Goal: Information Seeking & Learning: Learn about a topic

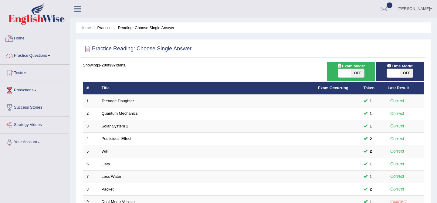
click at [44, 58] on link "Practice Questions" at bounding box center [34, 54] width 69 height 15
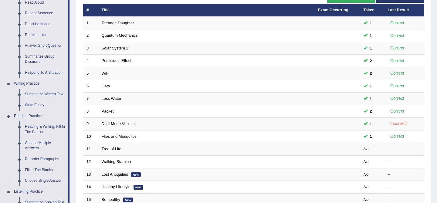
scroll to position [79, 0]
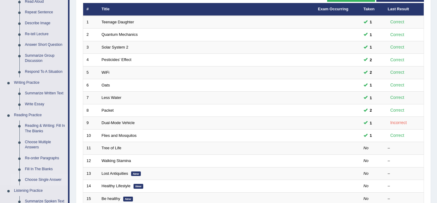
click at [46, 182] on link "Choose Single Answer" at bounding box center [45, 180] width 46 height 11
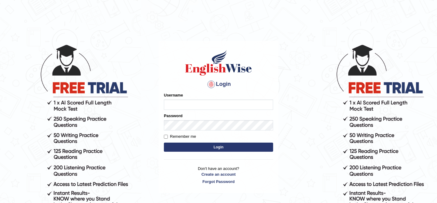
type input "kunwarrupesh"
click at [195, 149] on button "Login" at bounding box center [218, 147] width 109 height 9
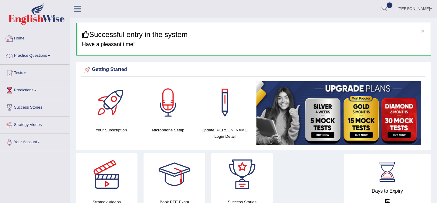
click at [30, 55] on link "Practice Questions" at bounding box center [34, 54] width 69 height 15
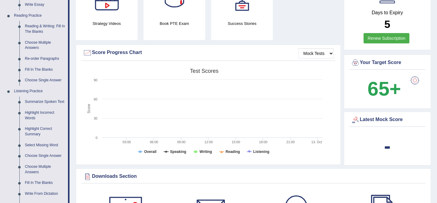
scroll to position [181, 0]
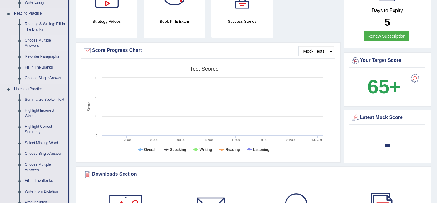
click at [44, 39] on link "Choose Multiple Answers" at bounding box center [45, 43] width 46 height 16
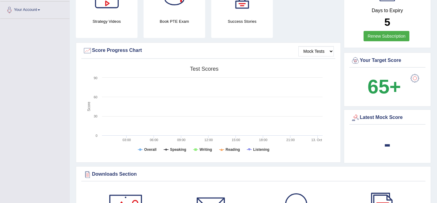
scroll to position [91, 0]
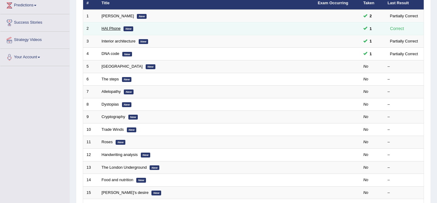
scroll to position [30, 0]
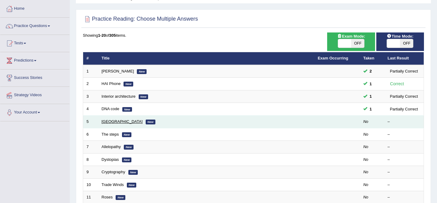
click at [109, 120] on link "[GEOGRAPHIC_DATA]" at bounding box center [122, 121] width 41 height 5
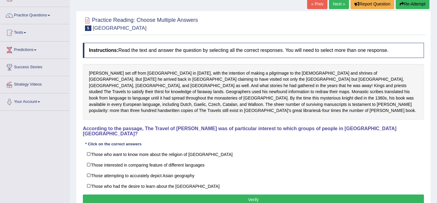
scroll to position [43, 0]
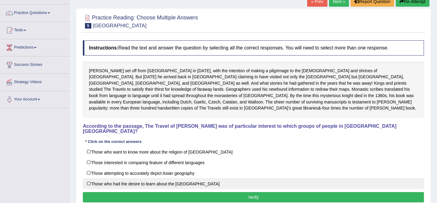
click at [160, 178] on label "Those who had the desire to learn about the [GEOGRAPHIC_DATA]" at bounding box center [253, 183] width 341 height 11
checkbox input "true"
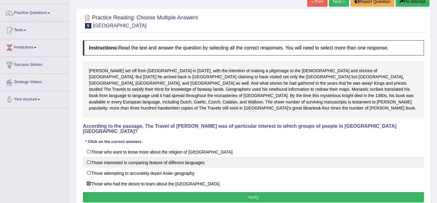
click at [163, 157] on label "Those interested in comparing feature of different languages" at bounding box center [253, 162] width 341 height 11
click at [172, 157] on label "Those interested in comparing feature of different languages" at bounding box center [253, 162] width 341 height 11
checkbox input "false"
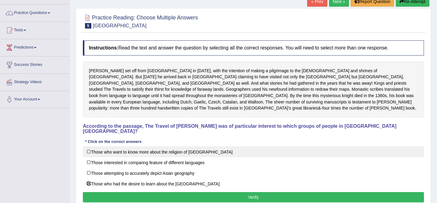
click at [172, 146] on label "Those who want to know more about the religion of [GEOGRAPHIC_DATA]" at bounding box center [253, 151] width 341 height 11
checkbox input "true"
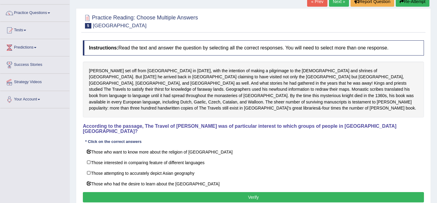
click at [199, 192] on button "Verify" at bounding box center [253, 197] width 341 height 10
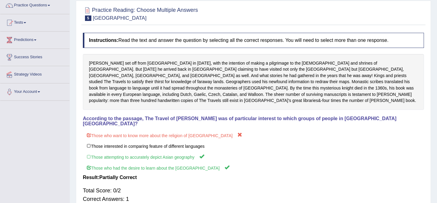
scroll to position [0, 0]
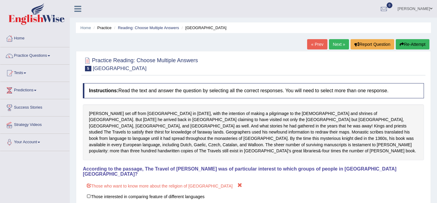
click at [412, 43] on button "Re-Attempt" at bounding box center [413, 44] width 34 height 10
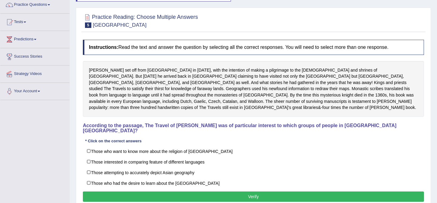
scroll to position [51, 0]
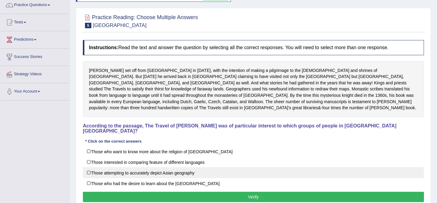
click at [155, 167] on label "Those attempting to accurately depict Asian geography" at bounding box center [253, 172] width 341 height 11
checkbox input "true"
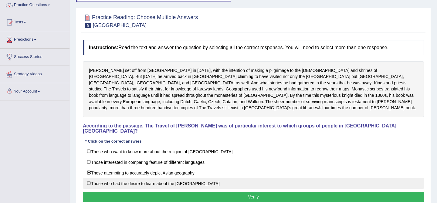
click at [155, 178] on label "Those who had the desire to learn about the Far East" at bounding box center [253, 183] width 341 height 11
checkbox input "true"
click at [155, 176] on div "Instructions: Read the text and answer the question by selecting all the correc…" at bounding box center [253, 122] width 344 height 170
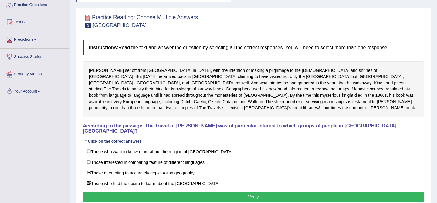
click at [157, 192] on button "Verify" at bounding box center [253, 197] width 341 height 10
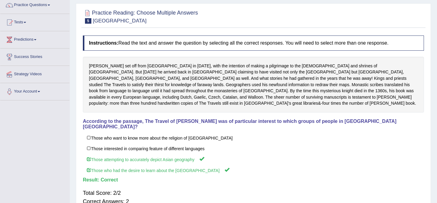
scroll to position [0, 0]
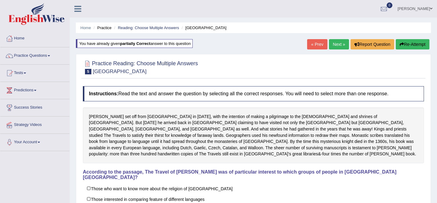
click at [333, 40] on link "Next »" at bounding box center [339, 44] width 20 height 10
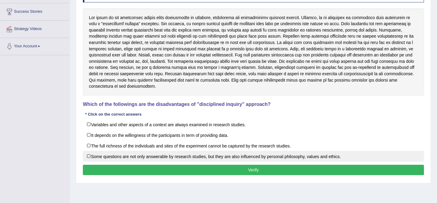
scroll to position [96, 0]
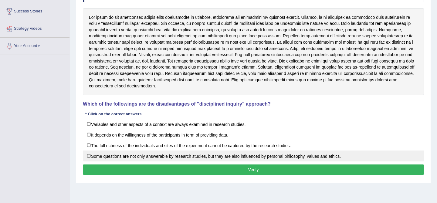
click at [189, 151] on label "Some questions are not only answerable by research studies, but they are also i…" at bounding box center [253, 156] width 341 height 11
checkbox input "true"
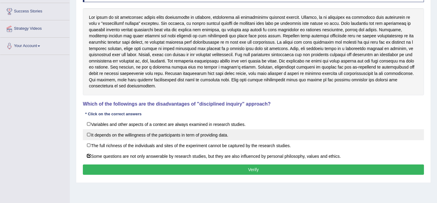
click at [191, 139] on label "It depends on the willingness of the participants in term of providing data." at bounding box center [253, 134] width 341 height 11
checkbox input "true"
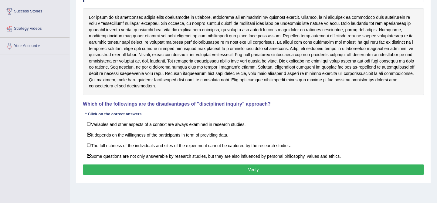
click at [199, 166] on button "Verify" at bounding box center [253, 170] width 341 height 10
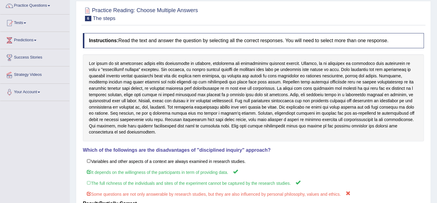
scroll to position [0, 0]
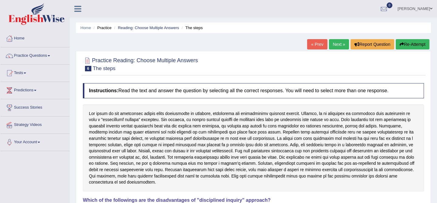
click at [408, 47] on button "Re-Attempt" at bounding box center [413, 44] width 34 height 10
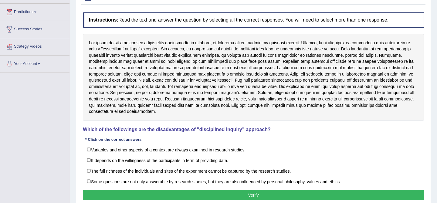
scroll to position [116, 0]
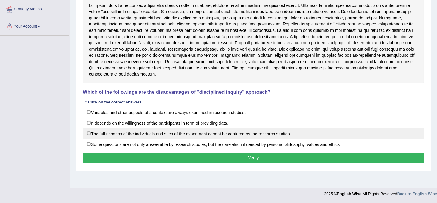
click at [209, 137] on label "The full richness of the individuals and sites of the experiment cannot be capt…" at bounding box center [253, 133] width 341 height 11
checkbox input "true"
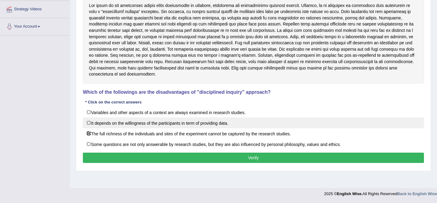
click at [209, 127] on label "It depends on the willingness of the participants in term of providing data." at bounding box center [253, 122] width 341 height 11
checkbox input "true"
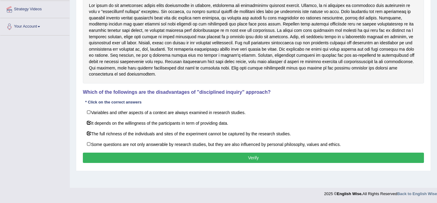
click at [210, 158] on button "Verify" at bounding box center [253, 158] width 341 height 10
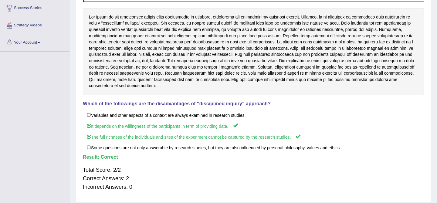
scroll to position [0, 0]
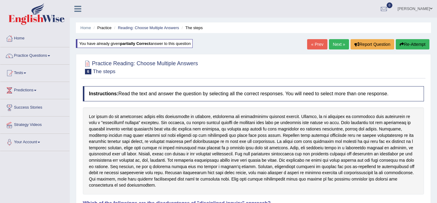
click at [334, 45] on link "Next »" at bounding box center [339, 44] width 20 height 10
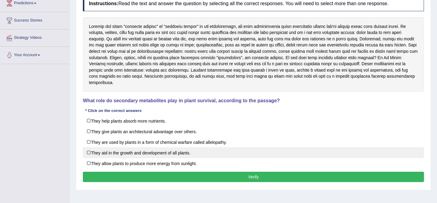
scroll to position [84, 0]
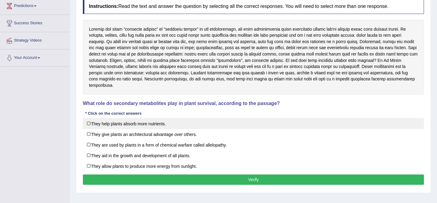
click at [232, 126] on label "They help plants absorb more nutrients." at bounding box center [253, 123] width 341 height 11
checkbox input "true"
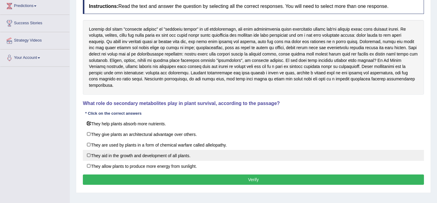
click at [208, 158] on label "They aid in the growth and development of all plants." at bounding box center [253, 155] width 341 height 11
checkbox input "true"
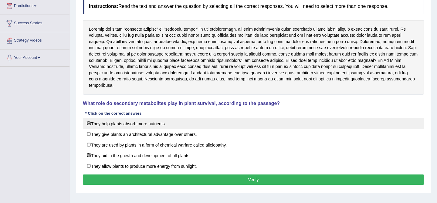
click at [122, 125] on label "They help plants absorb more nutrients." at bounding box center [253, 123] width 341 height 11
checkbox input "false"
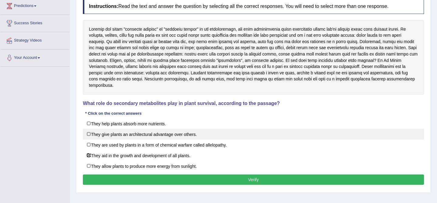
click at [133, 138] on label "They give plants an architectural advantage over others." at bounding box center [253, 134] width 341 height 11
checkbox input "true"
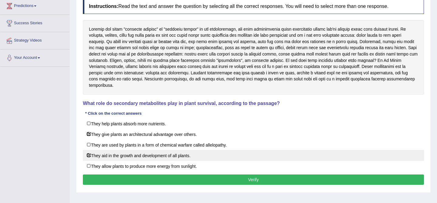
click at [132, 152] on label "They aid in the growth and development of all plants." at bounding box center [253, 155] width 341 height 11
checkbox input "false"
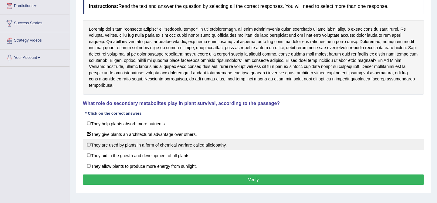
click at [178, 145] on label "They are used by plants in a form of chemical warfare called allelopathy." at bounding box center [253, 144] width 341 height 11
checkbox input "true"
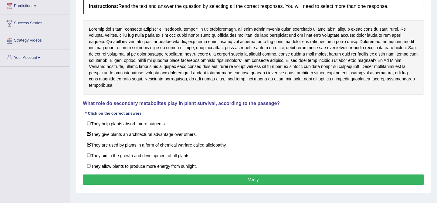
click at [185, 181] on button "Verify" at bounding box center [253, 180] width 341 height 10
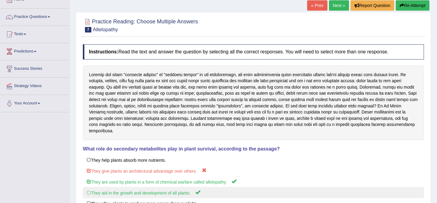
scroll to position [0, 0]
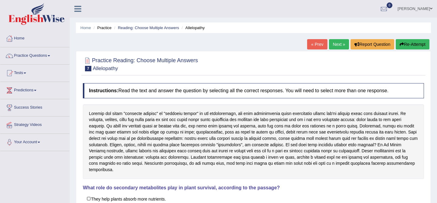
click at [405, 46] on button "Re-Attempt" at bounding box center [413, 44] width 34 height 10
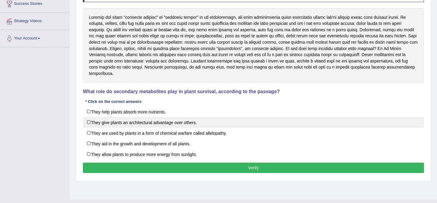
scroll to position [116, 0]
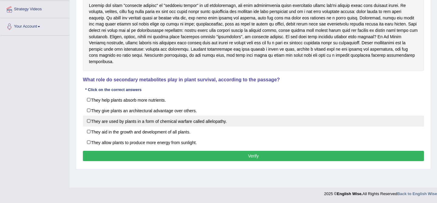
click at [184, 118] on label "They are used by plants in a form of chemical warfare called allelopathy." at bounding box center [253, 121] width 341 height 11
checkbox input "true"
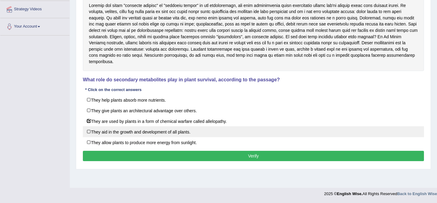
click at [180, 136] on label "They aid in the growth and development of all plants." at bounding box center [253, 131] width 341 height 11
checkbox input "true"
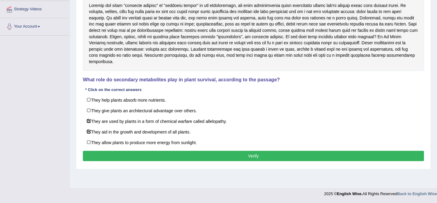
click at [183, 155] on button "Verify" at bounding box center [253, 156] width 341 height 10
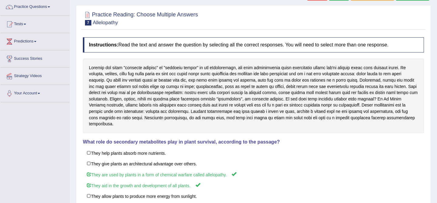
scroll to position [0, 0]
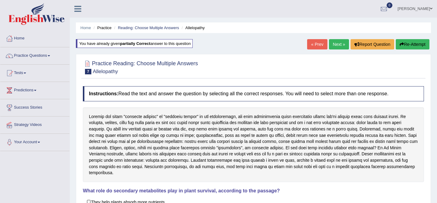
click at [334, 44] on link "Next »" at bounding box center [339, 44] width 20 height 10
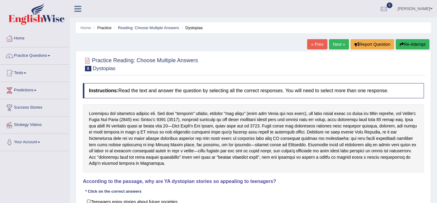
click at [157, 65] on h2 "Practice Reading: Choose Multiple Answers 8 Dystopias" at bounding box center [140, 63] width 115 height 15
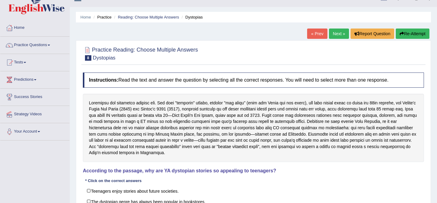
scroll to position [11, 0]
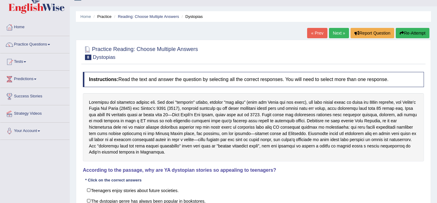
click at [87, 49] on div at bounding box center [87, 49] width 9 height 9
click at [88, 58] on span "8" at bounding box center [88, 57] width 6 height 5
click at [208, 76] on h4 "Instructions: Read the text and answer the question by selecting all the correc…" at bounding box center [253, 79] width 341 height 15
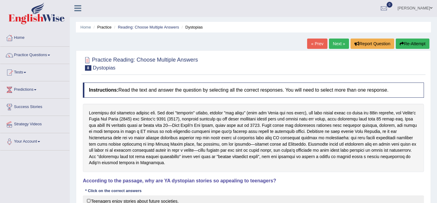
scroll to position [0, 0]
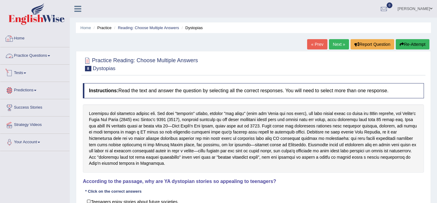
click at [33, 36] on link "Home" at bounding box center [34, 37] width 69 height 15
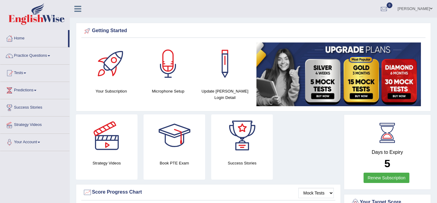
click at [32, 58] on link "Practice Questions" at bounding box center [34, 54] width 69 height 15
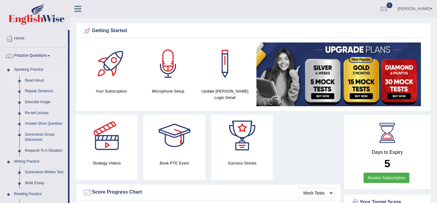
click at [36, 79] on link "Read Aloud" at bounding box center [45, 80] width 46 height 11
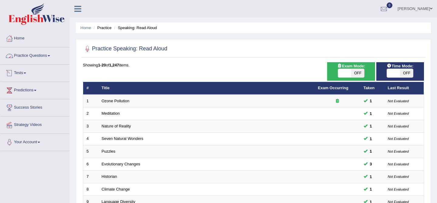
click at [30, 55] on link "Practice Questions" at bounding box center [34, 54] width 69 height 15
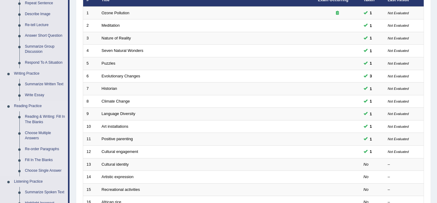
scroll to position [94, 0]
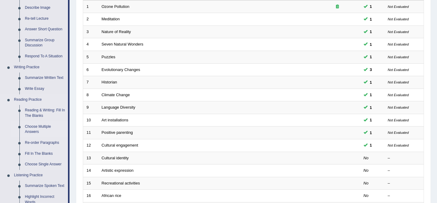
click at [45, 129] on link "Choose Multiple Answers" at bounding box center [45, 129] width 46 height 16
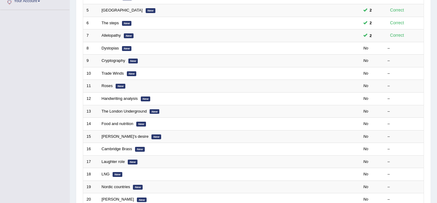
scroll to position [139, 0]
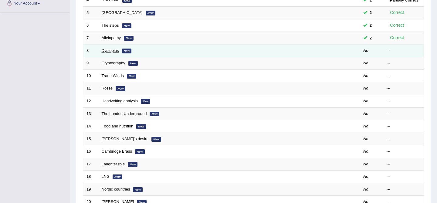
click at [115, 50] on link "Dystopias" at bounding box center [110, 50] width 17 height 5
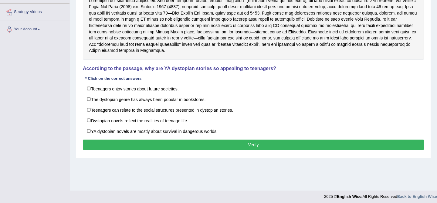
scroll to position [116, 0]
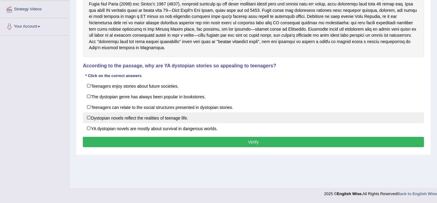
click at [142, 113] on label "Dystopian novels reflect the realities of teenage life." at bounding box center [253, 117] width 341 height 11
checkbox input "true"
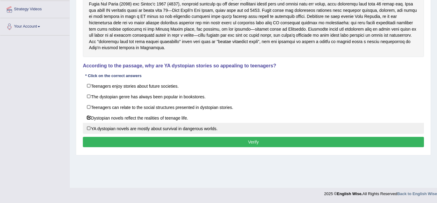
click at [138, 126] on label "YA dystopian novels are mostly about survival in dangerous worlds." at bounding box center [253, 128] width 341 height 11
checkbox input "true"
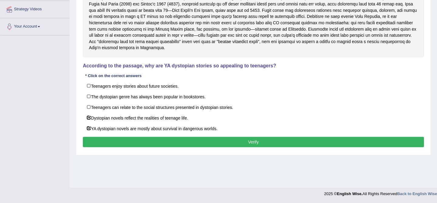
click at [140, 144] on button "Verify" at bounding box center [253, 142] width 341 height 10
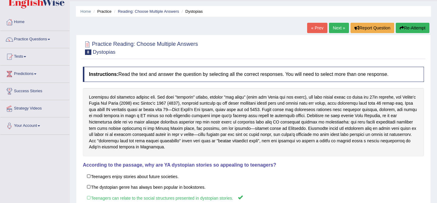
scroll to position [15, 0]
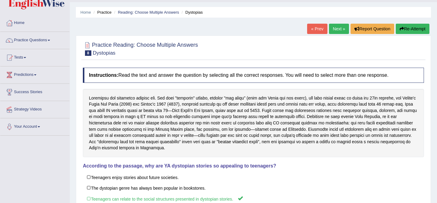
click at [404, 28] on button "Re-Attempt" at bounding box center [413, 29] width 34 height 10
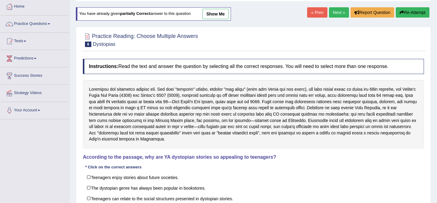
scroll to position [18, 0]
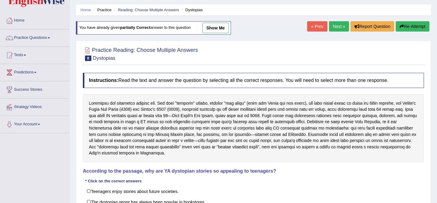
click at [341, 25] on link "Next »" at bounding box center [339, 26] width 20 height 10
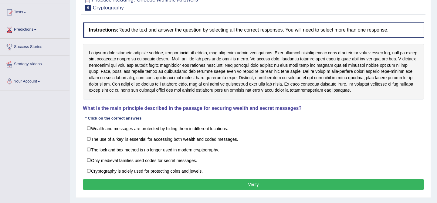
scroll to position [64, 0]
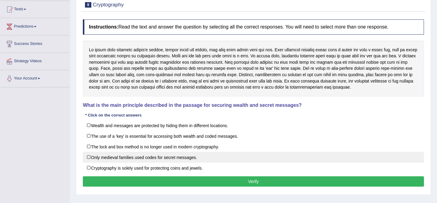
click at [141, 154] on label "Only medieval families used codes for secret messages." at bounding box center [253, 157] width 341 height 11
checkbox input "true"
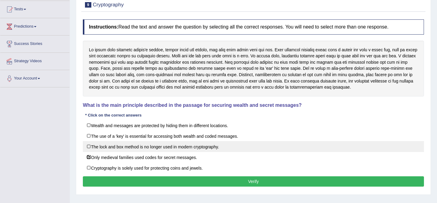
click at [142, 146] on label "The lock and box method is no longer used in modern cryptography." at bounding box center [253, 146] width 341 height 11
checkbox input "true"
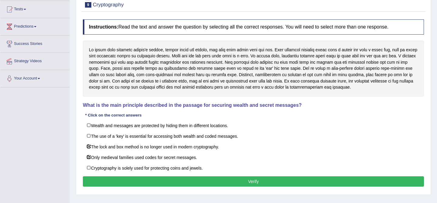
click at [145, 179] on button "Verify" at bounding box center [253, 181] width 341 height 10
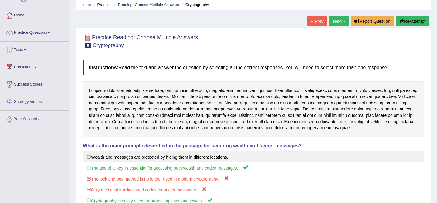
scroll to position [0, 0]
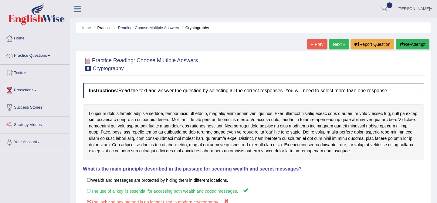
click at [409, 42] on button "Re-Attempt" at bounding box center [413, 44] width 34 height 10
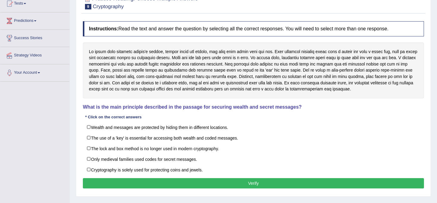
scroll to position [70, 0]
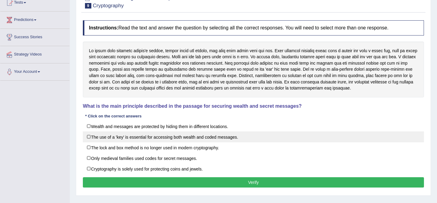
click at [223, 135] on label "The use of a 'key' is essential for accessing both wealth and coded messages." at bounding box center [253, 136] width 341 height 11
checkbox input "true"
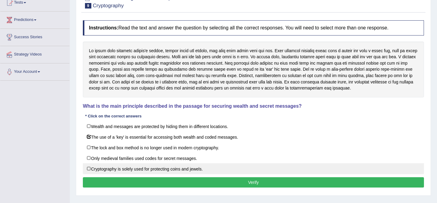
click at [186, 172] on label "Cryptography is solely used for protecting coins and jewels." at bounding box center [253, 168] width 341 height 11
checkbox input "true"
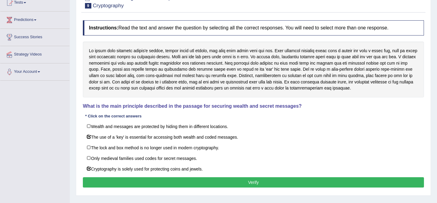
click at [184, 184] on button "Verify" at bounding box center [253, 182] width 341 height 10
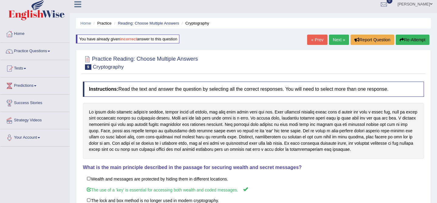
scroll to position [0, 0]
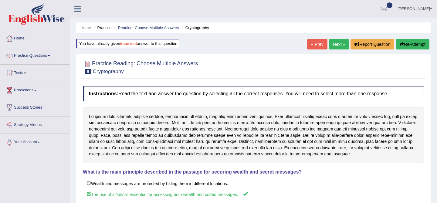
click at [331, 44] on link "Next »" at bounding box center [339, 44] width 20 height 10
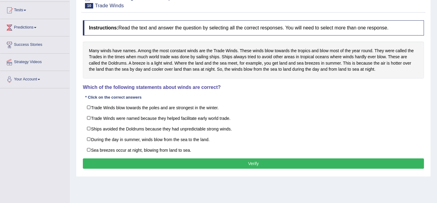
scroll to position [46, 0]
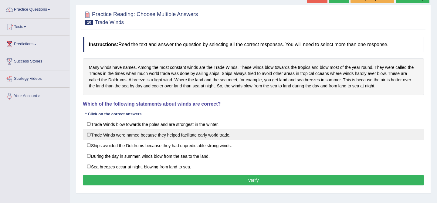
click at [230, 136] on label "Trade Winds were named because they helped facilitate early world trade." at bounding box center [253, 134] width 341 height 11
click at [180, 140] on label "Trade Winds were named because they helped facilitate early world trade." at bounding box center [253, 134] width 341 height 11
checkbox input "false"
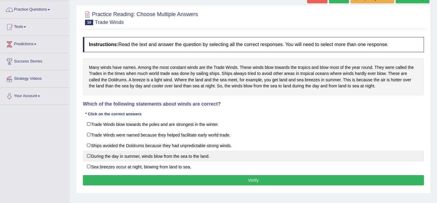
click at [180, 157] on label "During the day in summer, winds blow from the sea to the land." at bounding box center [253, 156] width 341 height 11
checkbox input "true"
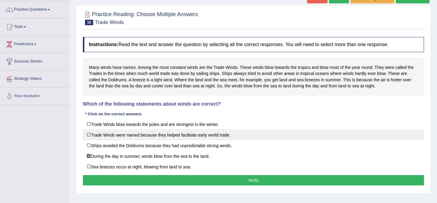
click at [152, 136] on label "Trade Winds were named because they helped facilitate early world trade." at bounding box center [253, 134] width 341 height 11
checkbox input "true"
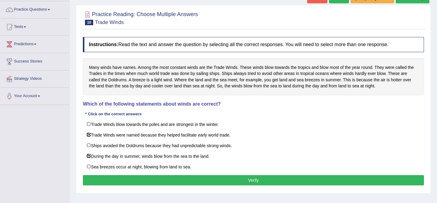
click at [209, 182] on button "Verify" at bounding box center [253, 180] width 341 height 10
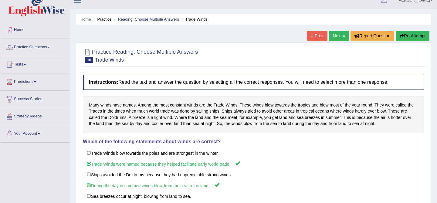
scroll to position [0, 0]
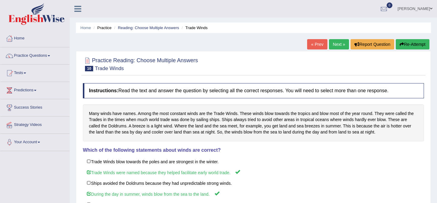
click at [337, 42] on link "Next »" at bounding box center [339, 44] width 20 height 10
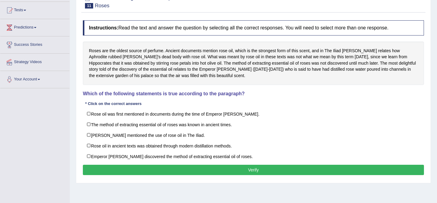
scroll to position [42, 0]
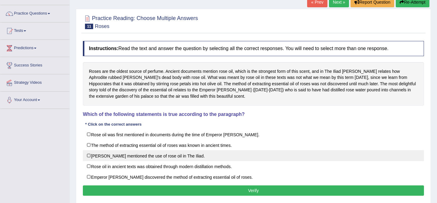
click at [206, 156] on label "[PERSON_NAME] mentioned the use of rose oil in The Iliad." at bounding box center [253, 155] width 341 height 11
checkbox input "true"
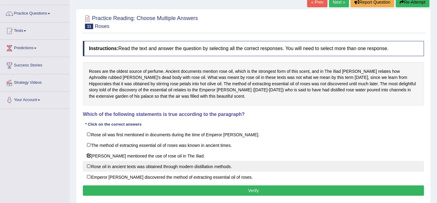
click at [205, 165] on label "Rose oil in ancient texts was obtained through modern distillation methods." at bounding box center [253, 166] width 341 height 11
checkbox input "true"
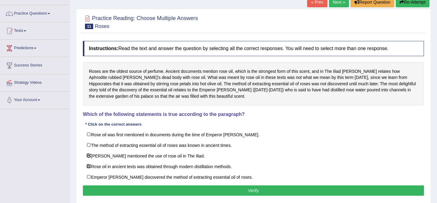
click at [206, 189] on button "Verify" at bounding box center [253, 190] width 341 height 10
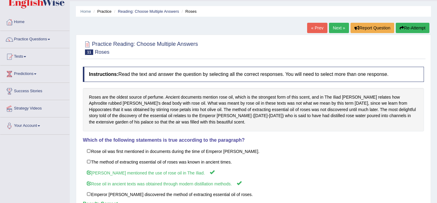
scroll to position [0, 0]
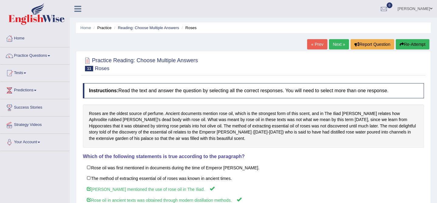
click at [340, 48] on link "Next »" at bounding box center [339, 44] width 20 height 10
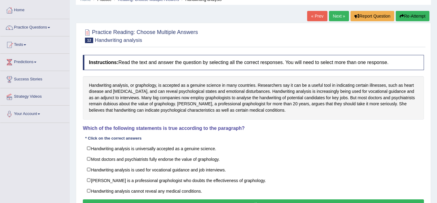
scroll to position [30, 0]
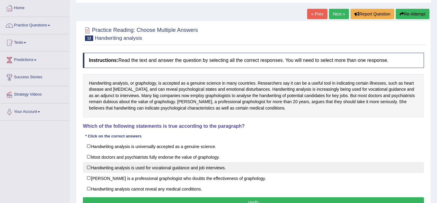
click at [175, 169] on label "Handwriting analysis is used for vocational guidance and job interviews." at bounding box center [253, 167] width 341 height 11
checkbox input "true"
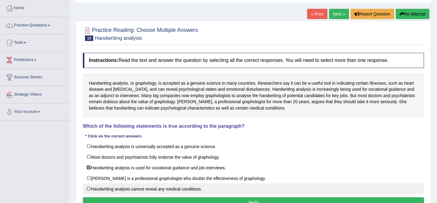
click at [167, 193] on label "Handwriting analysis cannot reveal any medical conditions." at bounding box center [253, 188] width 341 height 11
checkbox input "true"
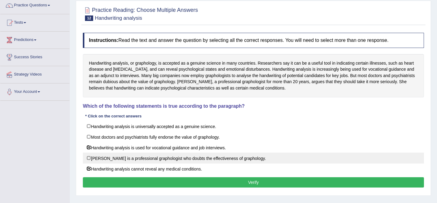
scroll to position [52, 0]
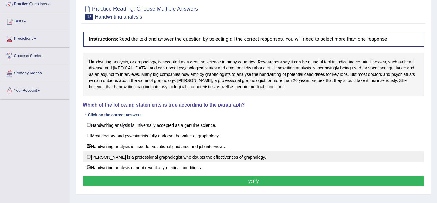
click at [203, 182] on button "Verify" at bounding box center [253, 181] width 341 height 10
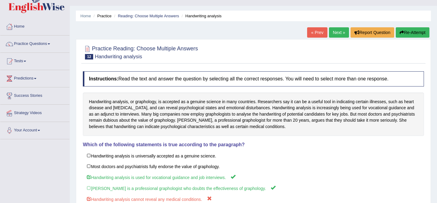
scroll to position [8, 0]
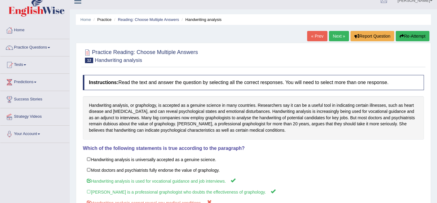
click at [403, 34] on button "Re-Attempt" at bounding box center [413, 36] width 34 height 10
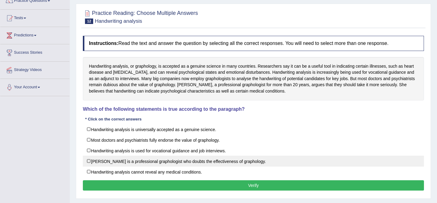
scroll to position [53, 0]
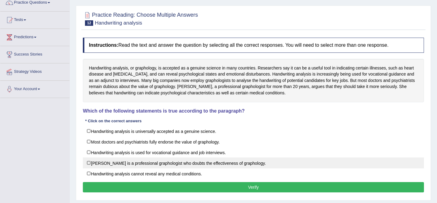
click at [207, 161] on label "Patricia Marne is a professional graphologist who doubts the effectiveness of g…" at bounding box center [253, 163] width 341 height 11
checkbox input "true"
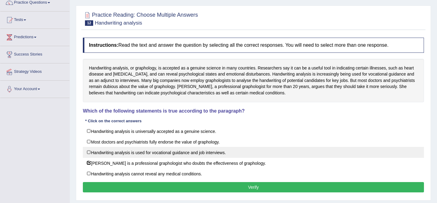
click at [207, 151] on label "Handwriting analysis is used for vocational guidance and job interviews." at bounding box center [253, 152] width 341 height 11
checkbox input "true"
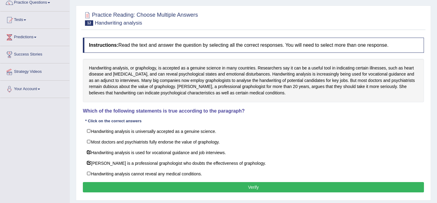
click at [213, 186] on button "Verify" at bounding box center [253, 187] width 341 height 10
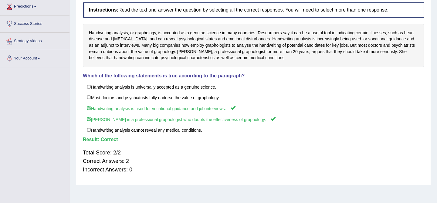
scroll to position [0, 0]
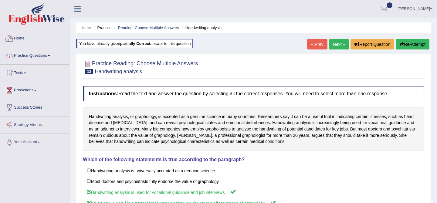
click at [30, 56] on link "Practice Questions" at bounding box center [34, 54] width 69 height 15
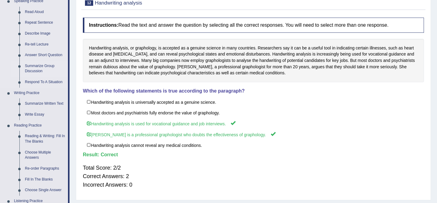
scroll to position [81, 0]
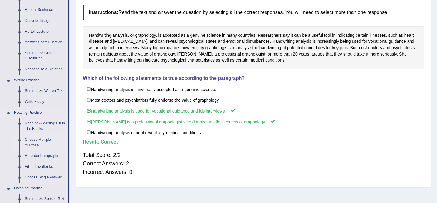
click at [37, 141] on link "Choose Multiple Answers" at bounding box center [45, 142] width 46 height 16
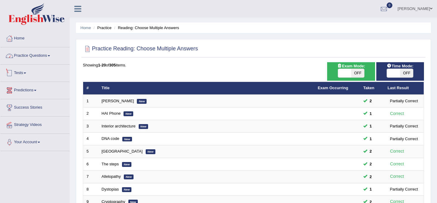
click at [32, 54] on link "Practice Questions" at bounding box center [34, 54] width 69 height 15
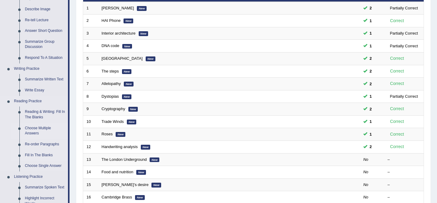
scroll to position [100, 0]
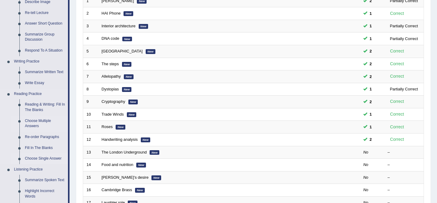
click at [42, 158] on link "Choose Single Answer" at bounding box center [45, 158] width 46 height 11
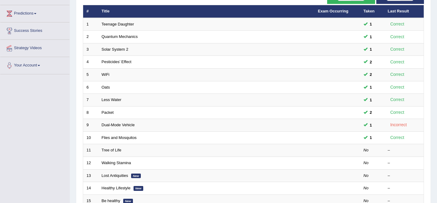
scroll to position [77, 0]
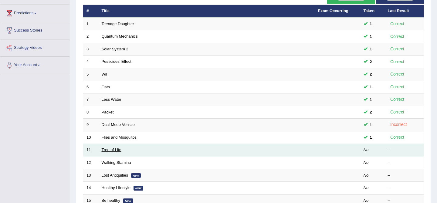
click at [111, 151] on link "Tree of Life" at bounding box center [112, 150] width 20 height 5
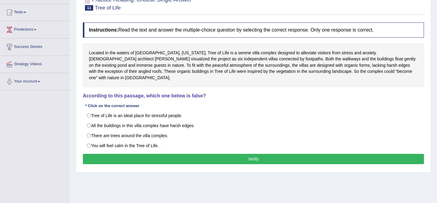
scroll to position [62, 0]
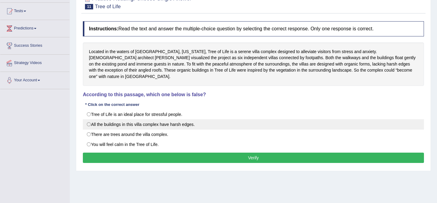
click at [207, 119] on label "All the buildings in this villa complex have harsh edges." at bounding box center [253, 124] width 341 height 10
radio input "true"
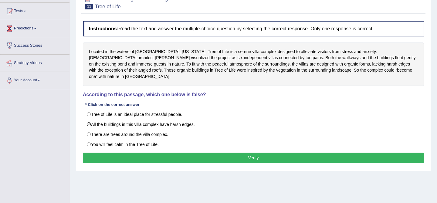
click at [198, 153] on button "Verify" at bounding box center [253, 158] width 341 height 10
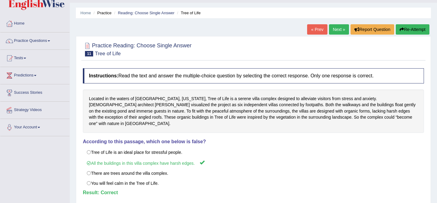
scroll to position [0, 0]
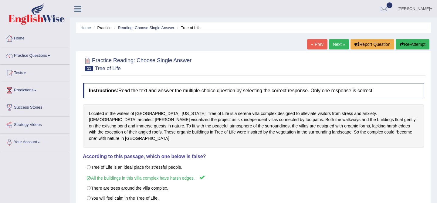
click at [338, 39] on div "Home Practice Reading: Choose Single Answer Tree of Life « Prev Next » Report Q…" at bounding box center [253, 152] width 367 height 304
click at [337, 45] on link "Next »" at bounding box center [339, 44] width 20 height 10
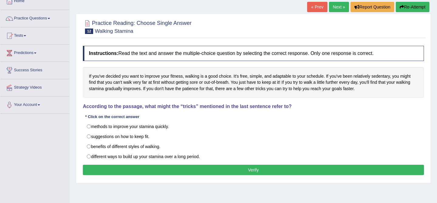
scroll to position [43, 0]
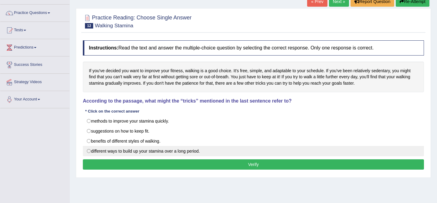
click at [179, 149] on label "different ways to build up your stamina over a long period." at bounding box center [253, 151] width 341 height 10
radio input "true"
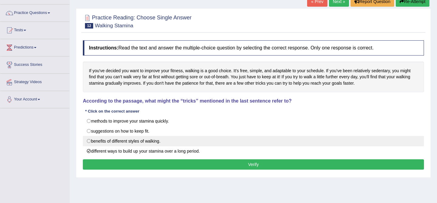
click at [227, 140] on label "benefits of different styles of walking." at bounding box center [253, 141] width 341 height 10
radio input "true"
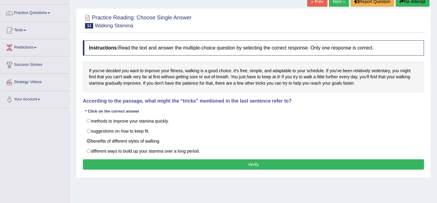
click at [201, 164] on button "Verify" at bounding box center [253, 164] width 341 height 10
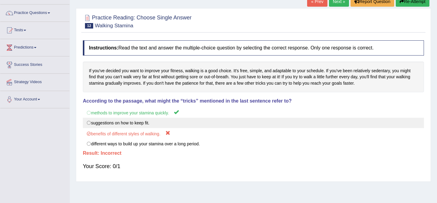
click at [195, 121] on label "suggestions on how to keep fit." at bounding box center [253, 123] width 341 height 10
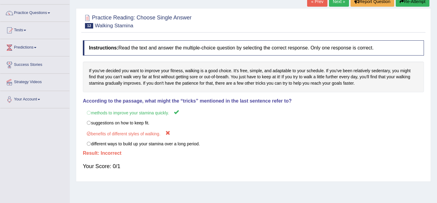
click at [407, 1] on button "Re-Attempt" at bounding box center [413, 1] width 34 height 10
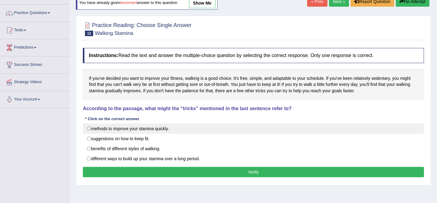
click at [229, 124] on label "methods to improve your stamina quickly." at bounding box center [253, 129] width 341 height 10
radio input "true"
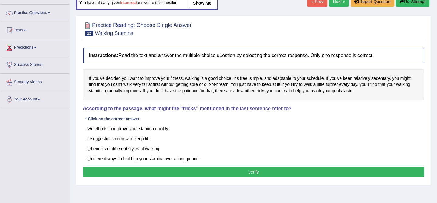
click at [211, 168] on button "Verify" at bounding box center [253, 172] width 341 height 10
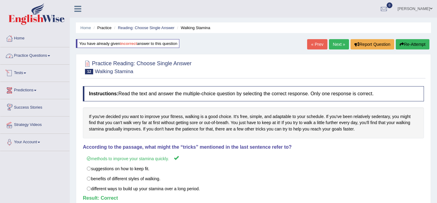
click at [21, 55] on link "Practice Questions" at bounding box center [34, 54] width 69 height 15
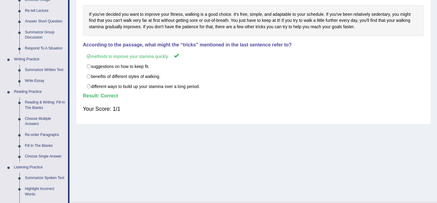
scroll to position [102, 0]
click at [36, 135] on link "Re-order Paragraphs" at bounding box center [45, 135] width 46 height 11
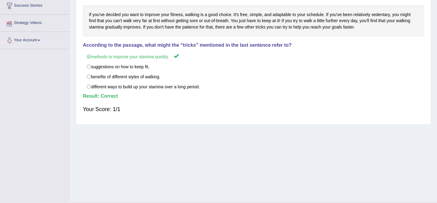
scroll to position [105, 0]
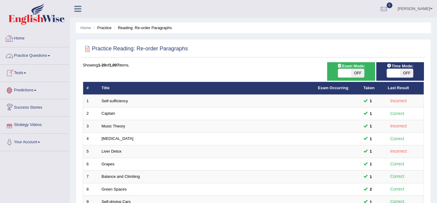
click at [29, 58] on link "Practice Questions" at bounding box center [34, 54] width 69 height 15
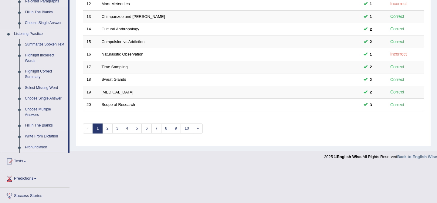
scroll to position [234, 0]
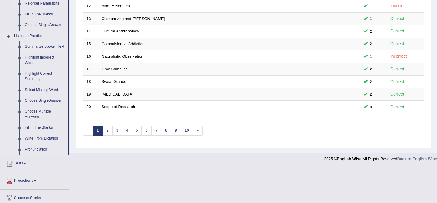
click at [42, 51] on link "Summarize Spoken Text" at bounding box center [45, 46] width 46 height 11
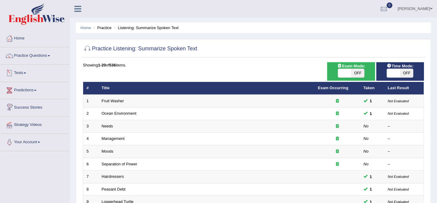
click at [30, 89] on link "Predictions" at bounding box center [34, 89] width 69 height 15
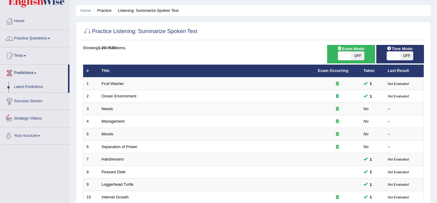
scroll to position [23, 0]
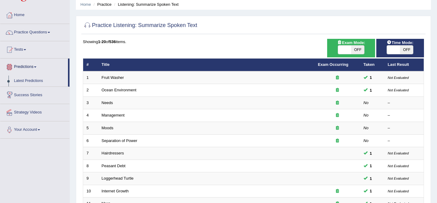
click at [26, 62] on link "Predictions" at bounding box center [34, 66] width 68 height 15
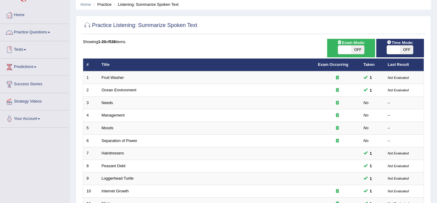
scroll to position [0, 0]
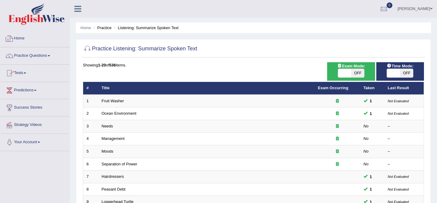
click at [19, 40] on link "Home" at bounding box center [34, 37] width 69 height 15
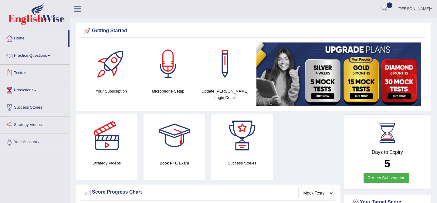
click at [43, 51] on link "Practice Questions" at bounding box center [34, 54] width 69 height 15
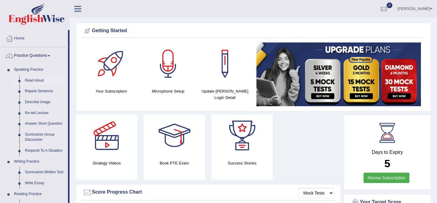
click at [30, 81] on link "Read Aloud" at bounding box center [45, 80] width 46 height 11
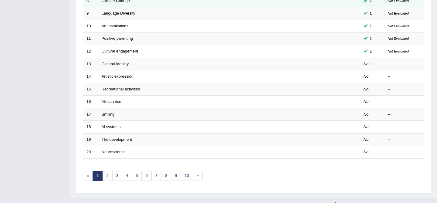
scroll to position [188, 0]
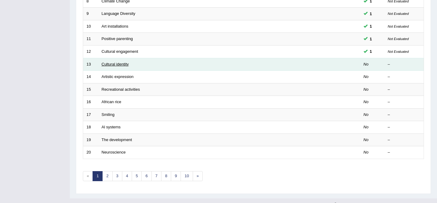
click at [113, 62] on link "Cultural identity" at bounding box center [115, 64] width 27 height 5
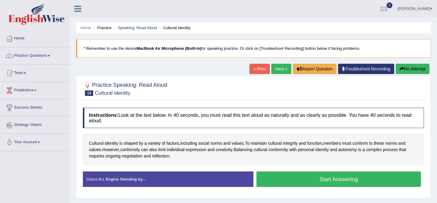
click at [304, 182] on button "Start Answering" at bounding box center [339, 179] width 165 height 15
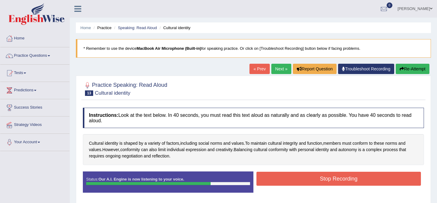
click at [304, 182] on button "Stop Recording" at bounding box center [339, 179] width 165 height 14
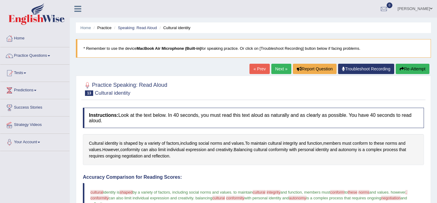
click at [277, 71] on link "Next »" at bounding box center [281, 69] width 20 height 10
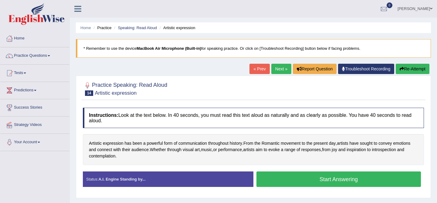
click at [316, 179] on button "Start Answering" at bounding box center [339, 179] width 165 height 15
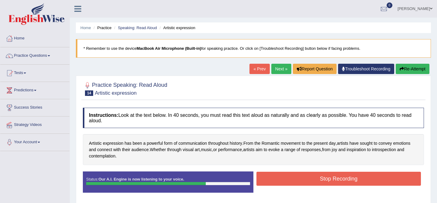
click at [397, 185] on button "Stop Recording" at bounding box center [339, 179] width 165 height 14
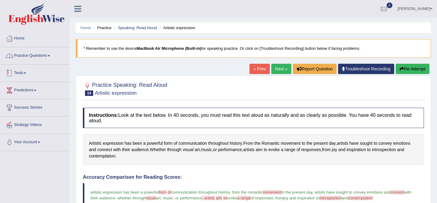
click at [36, 56] on link "Practice Questions" at bounding box center [34, 54] width 69 height 15
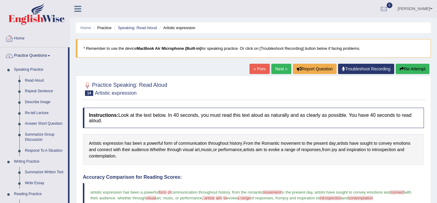
click at [27, 36] on link "Home" at bounding box center [34, 37] width 69 height 15
